Goal: Transaction & Acquisition: Purchase product/service

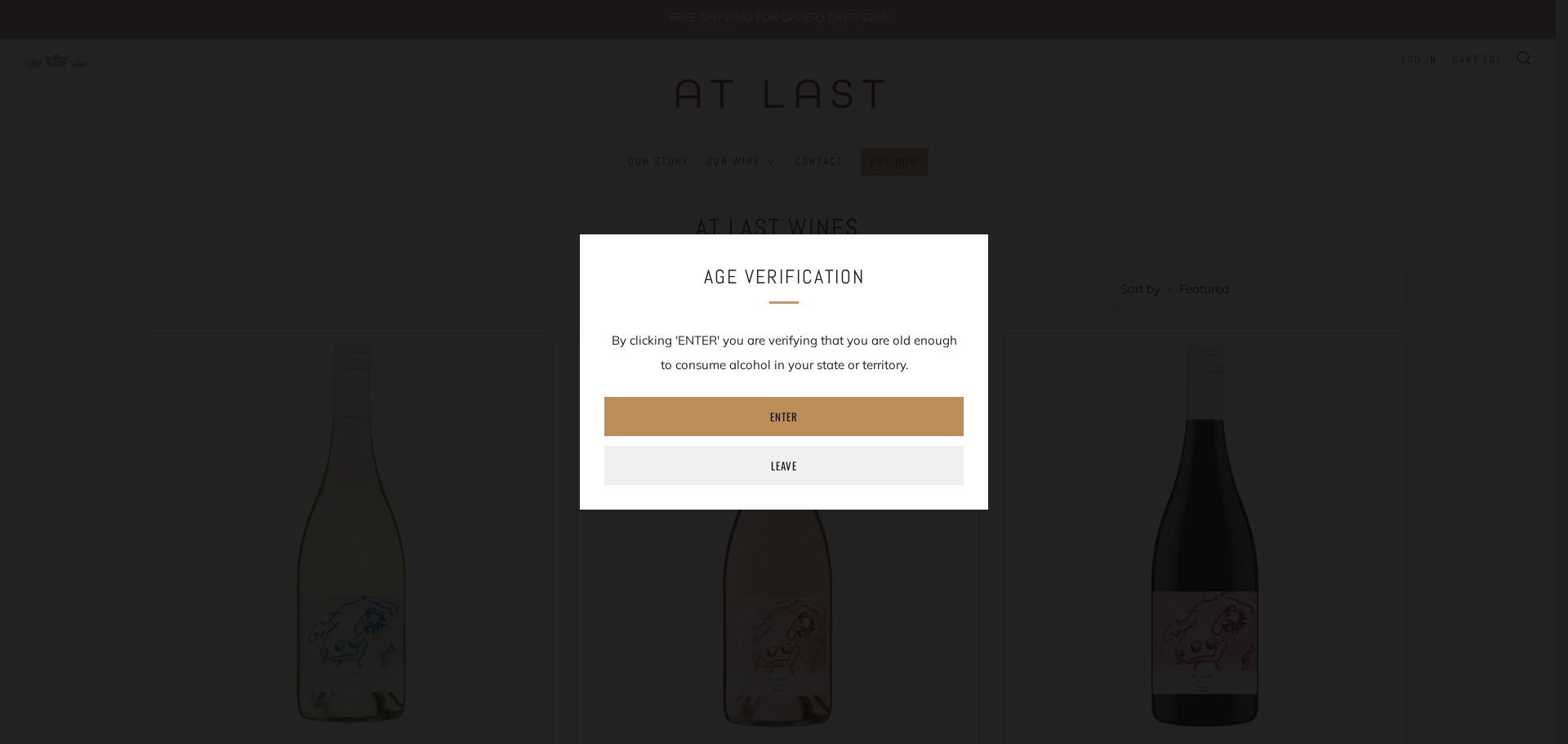
click at [814, 414] on link "Enter" at bounding box center [784, 417] width 360 height 39
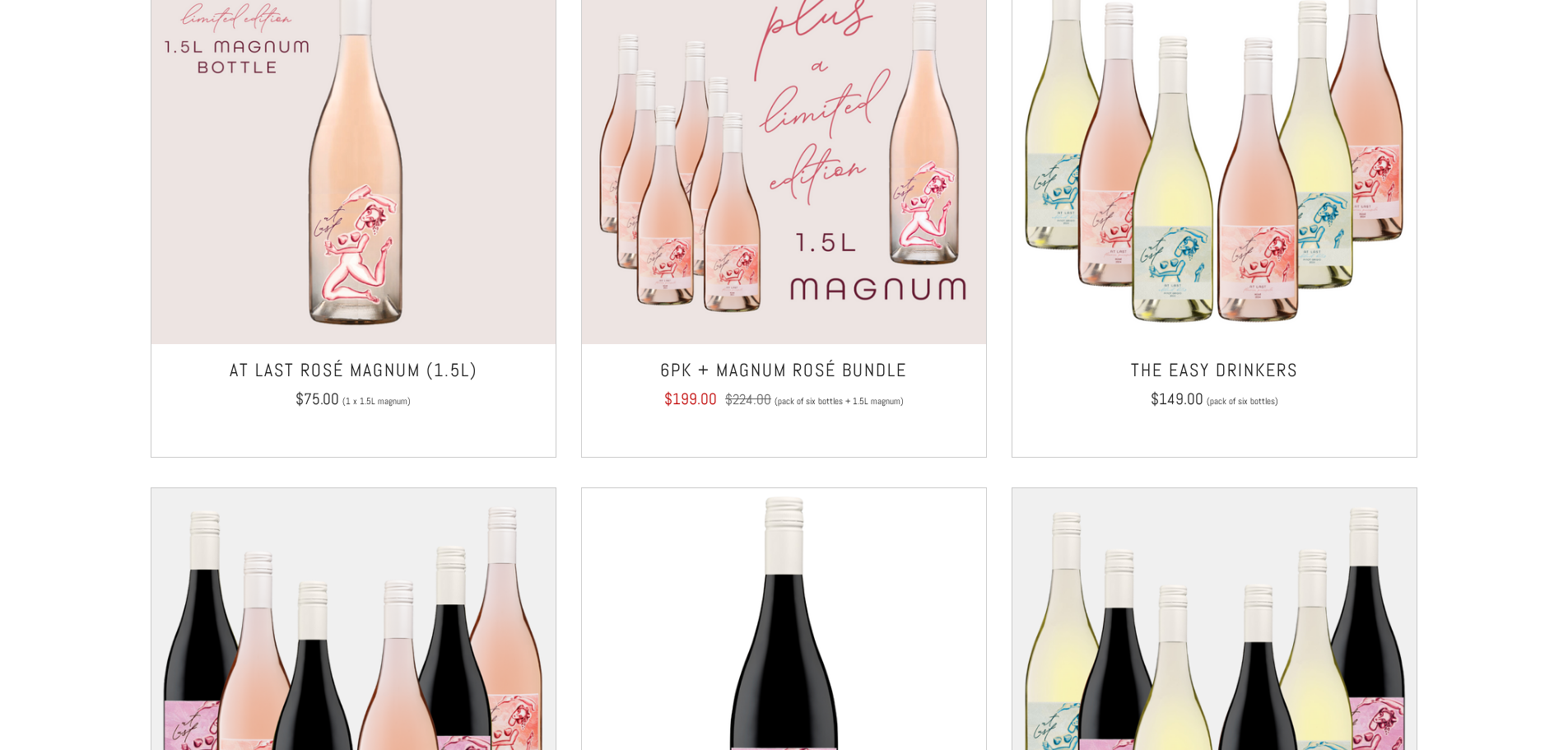
scroll to position [1357, 0]
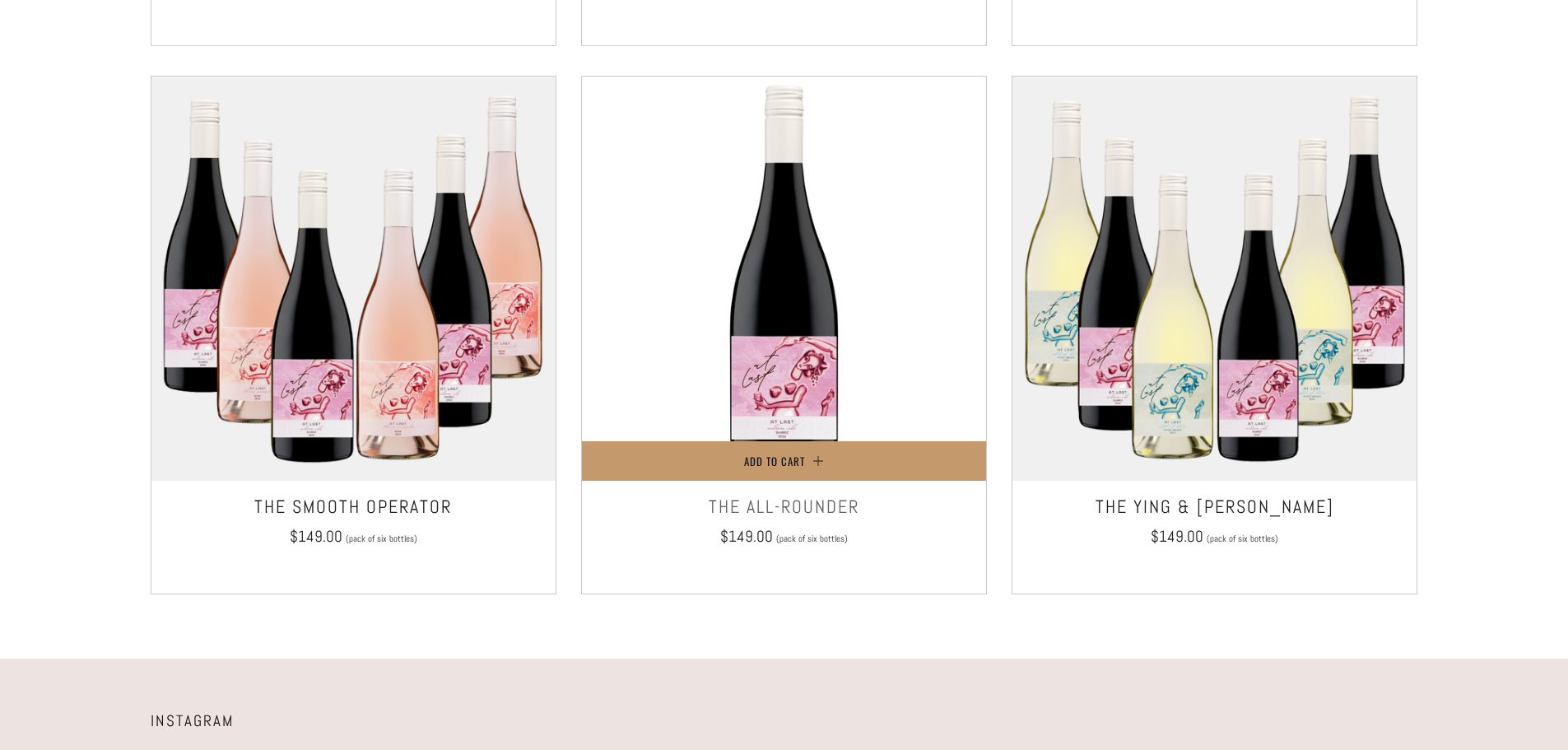
click at [814, 378] on img at bounding box center [784, 278] width 404 height 404
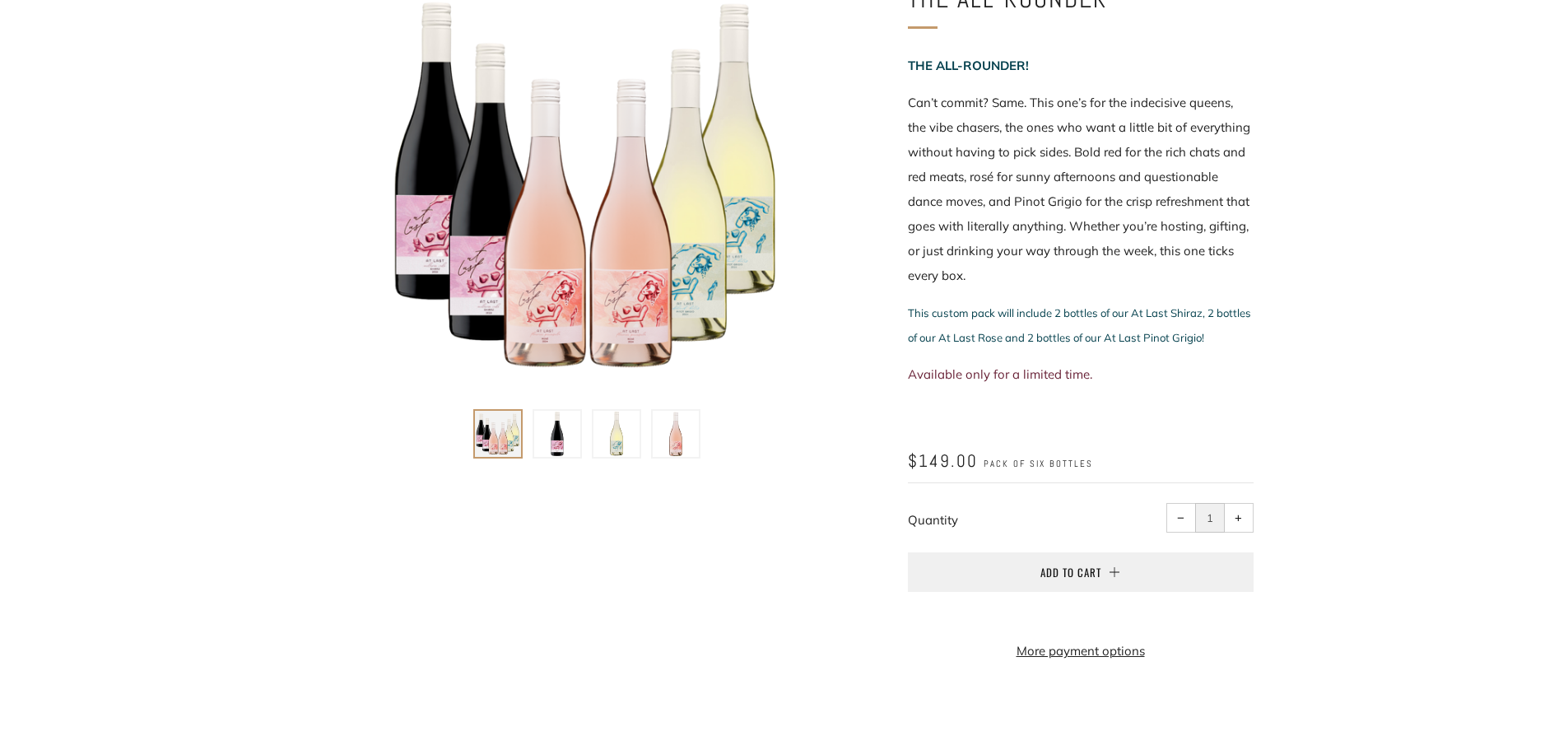
scroll to position [247, 0]
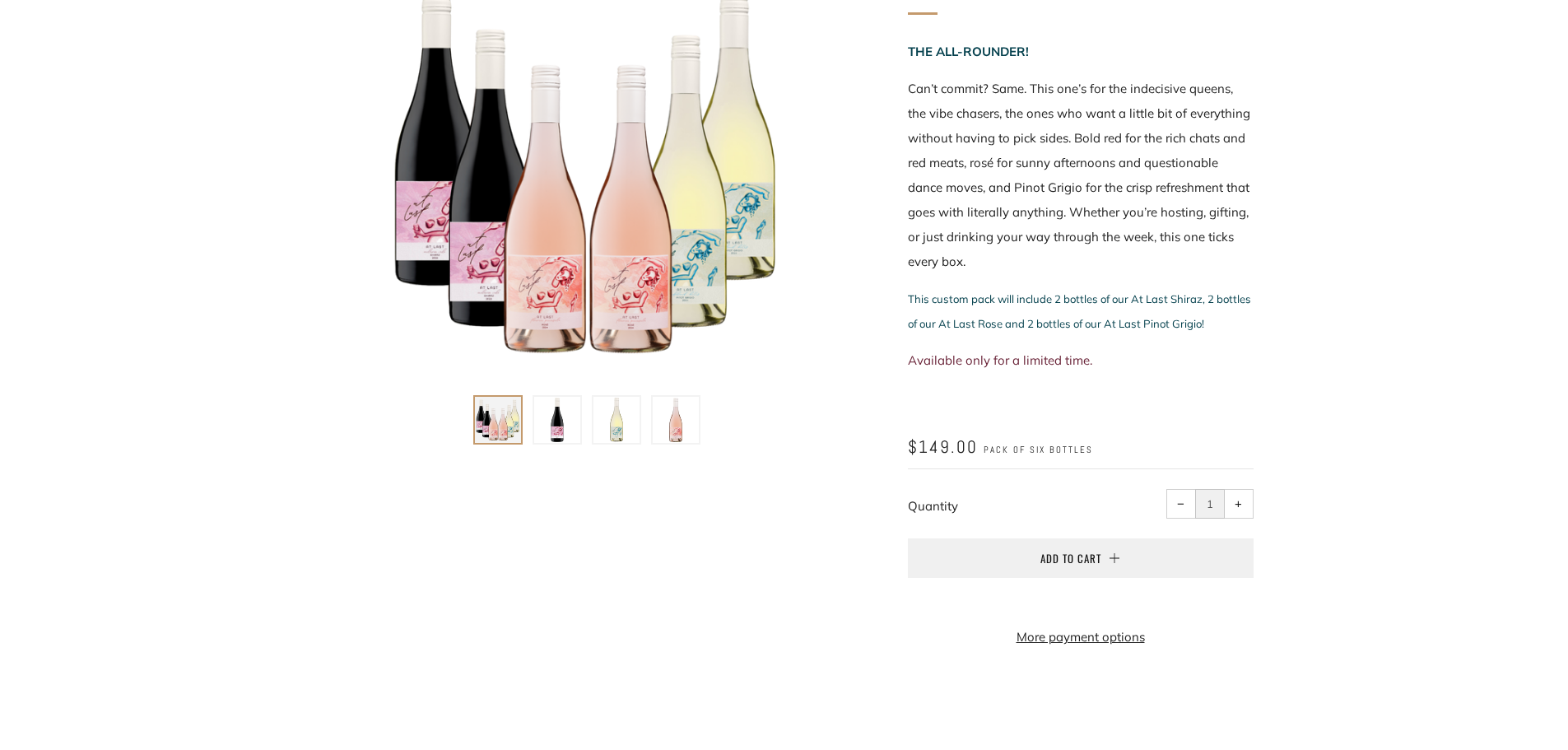
click at [911, 604] on shop-pay-wallet-button at bounding box center [909, 600] width 3 height 16
